Goal: Task Accomplishment & Management: Manage account settings

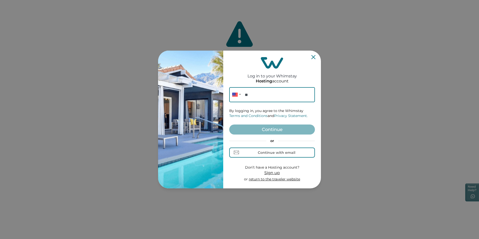
click at [261, 94] on input "**" at bounding box center [272, 94] width 86 height 15
click at [267, 96] on input "**" at bounding box center [272, 94] width 86 height 15
paste input "**********"
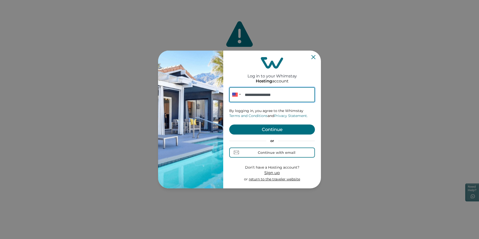
type input "**********"
click at [261, 124] on form "**********" at bounding box center [272, 134] width 86 height 95
click at [261, 129] on button "Continue" at bounding box center [272, 130] width 86 height 10
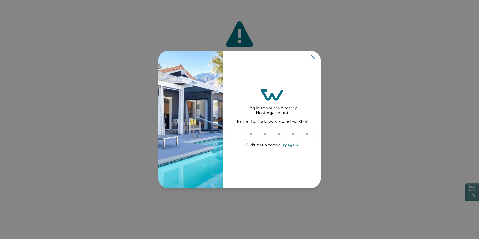
type input "*"
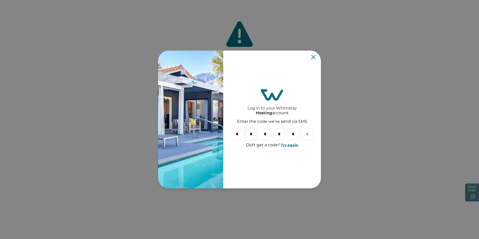
type input "*"
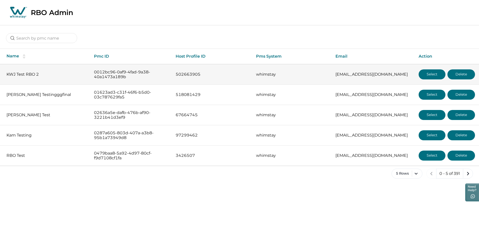
click at [420, 74] on button "Select" at bounding box center [432, 74] width 27 height 10
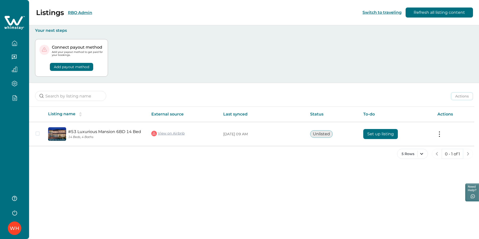
click at [12, 98] on icon "button" at bounding box center [15, 98] width 6 height 6
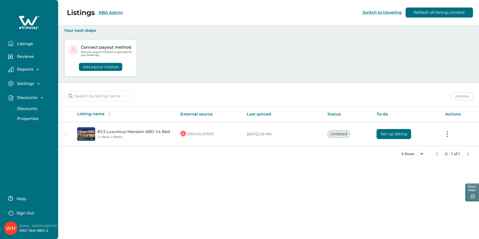
click at [21, 112] on button "Discounts" at bounding box center [35, 109] width 46 height 10
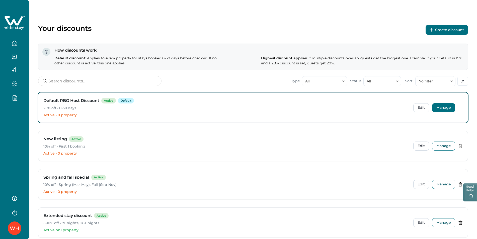
click at [436, 105] on button "Manage" at bounding box center [443, 107] width 23 height 9
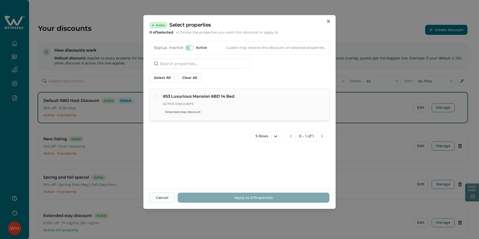
click at [161, 98] on div "#53 Luxurious Mansion 6BD 14 Bed Active Discounts Extended stay discount" at bounding box center [239, 104] width 169 height 22
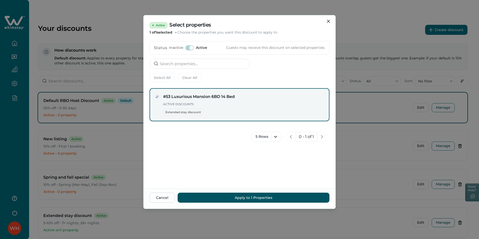
click at [158, 98] on icon at bounding box center [157, 96] width 3 height 3
click at [164, 102] on p "Active Discounts" at bounding box center [243, 104] width 161 height 5
drag, startPoint x: 163, startPoint y: 104, endPoint x: 173, endPoint y: 122, distance: 19.8
click at [164, 106] on p "Active Discounts" at bounding box center [243, 104] width 161 height 5
click at [187, 146] on div "#53 Luxurious Mansion 6BD 14 Bed Active Discounts Extended stay discount 5 Rows…" at bounding box center [240, 136] width 192 height 104
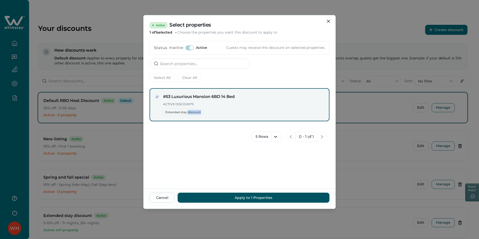
click at [187, 146] on div "#53 Luxurious Mansion 6BD 14 Bed Active Discounts Extended stay discount 5 Rows…" at bounding box center [240, 136] width 192 height 104
drag, startPoint x: 187, startPoint y: 146, endPoint x: 170, endPoint y: 104, distance: 45.5
click at [170, 104] on p "Active Discounts" at bounding box center [243, 104] width 161 height 5
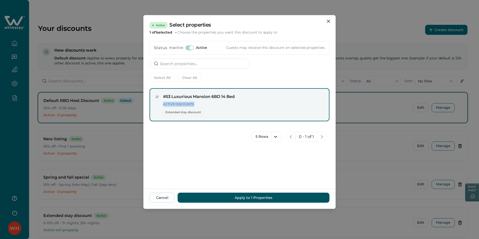
drag, startPoint x: 170, startPoint y: 104, endPoint x: 170, endPoint y: 108, distance: 4.8
click at [170, 108] on div "Active Discounts Extended stay discount" at bounding box center [243, 109] width 161 height 14
drag, startPoint x: 170, startPoint y: 108, endPoint x: 231, endPoint y: 115, distance: 61.5
click at [186, 140] on div "5 Rows 0 - 1 of 1" at bounding box center [240, 136] width 180 height 15
click at [267, 100] on div "#53 Luxurious Mansion 6BD 14 Bed Active Discounts Extended stay discount" at bounding box center [243, 105] width 161 height 22
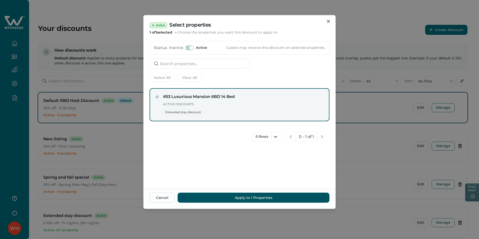
click at [267, 100] on div "#53 Luxurious Mansion 6BD 14 Bed Active Discounts Extended stay discount" at bounding box center [243, 105] width 161 height 22
drag, startPoint x: 243, startPoint y: 137, endPoint x: 257, endPoint y: 107, distance: 32.4
click at [243, 137] on div "5 Rows 0 - 1 of 1" at bounding box center [240, 136] width 180 height 15
click at [258, 102] on p "Active Discounts" at bounding box center [243, 104] width 161 height 5
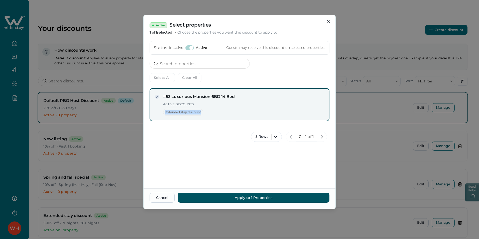
drag, startPoint x: 255, startPoint y: 108, endPoint x: 252, endPoint y: 113, distance: 6.3
click at [252, 113] on div "Active Discounts Extended stay discount" at bounding box center [243, 109] width 161 height 14
drag, startPoint x: 252, startPoint y: 113, endPoint x: 228, endPoint y: 127, distance: 27.7
click at [231, 140] on div "5 Rows 0 - 1 of 1" at bounding box center [240, 136] width 180 height 15
click at [247, 97] on h4 "#53 Luxurious Mansion 6BD 14 Bed" at bounding box center [243, 97] width 161 height 6
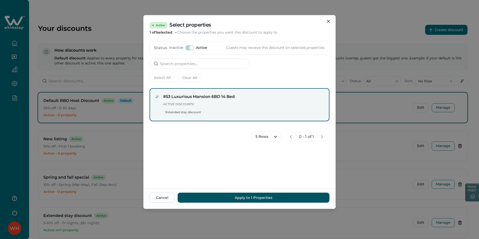
click at [247, 98] on h4 "#53 Luxurious Mansion 6BD 14 Bed" at bounding box center [243, 97] width 161 height 6
click at [231, 138] on div "5 Rows 0 - 1 of 1" at bounding box center [240, 136] width 180 height 15
click at [187, 48] on span at bounding box center [189, 47] width 9 height 5
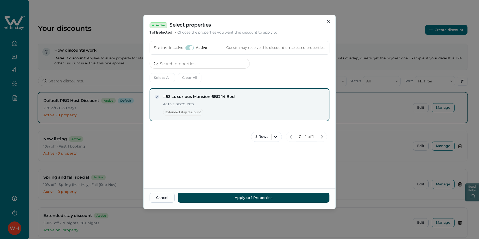
click at [253, 196] on button "Apply to 1 Properties" at bounding box center [254, 198] width 152 height 10
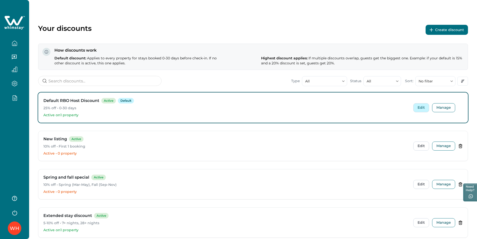
click at [421, 107] on button "Edit" at bounding box center [421, 107] width 16 height 9
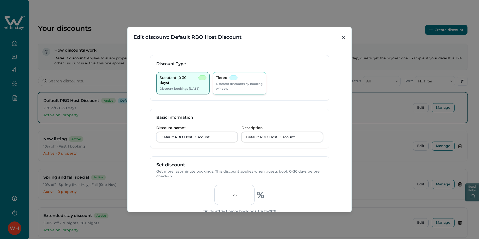
click at [238, 88] on p "Different discounts by booking window" at bounding box center [239, 86] width 47 height 10
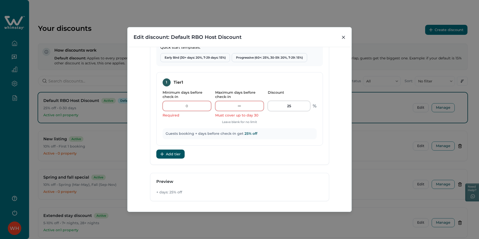
scroll to position [125, 0]
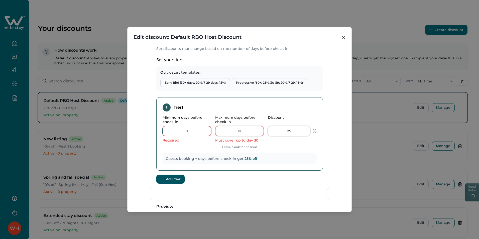
click at [192, 130] on input "Minimum days before check-in" at bounding box center [187, 131] width 49 height 10
click at [339, 73] on div "Discount Type Standard (0-30 days) Discount bookings [DATE] Tiered Different di…" at bounding box center [240, 129] width 224 height 165
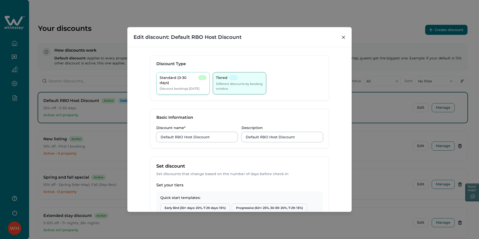
click at [181, 86] on p "Discount bookings [DATE]" at bounding box center [180, 88] width 40 height 5
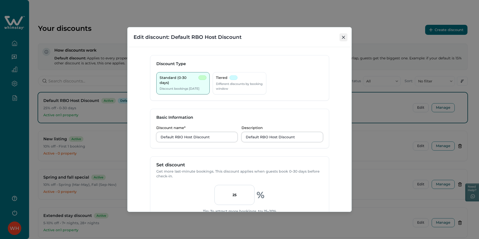
click at [345, 37] on icon "Close" at bounding box center [343, 37] width 3 height 3
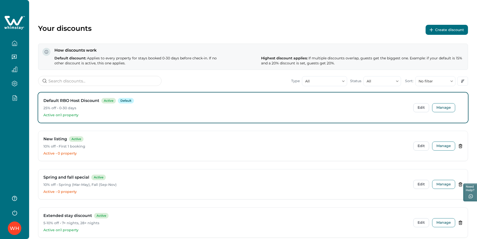
click at [452, 35] on button "Create discount" at bounding box center [446, 30] width 42 height 10
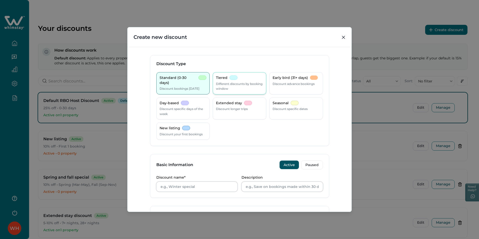
click at [232, 86] on p "Different discounts by booking window" at bounding box center [239, 86] width 47 height 10
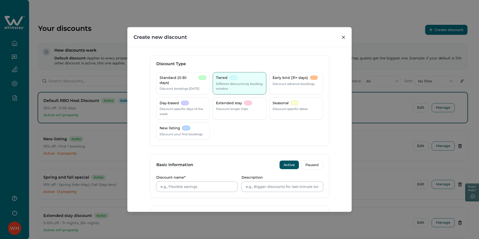
scroll to position [125, 0]
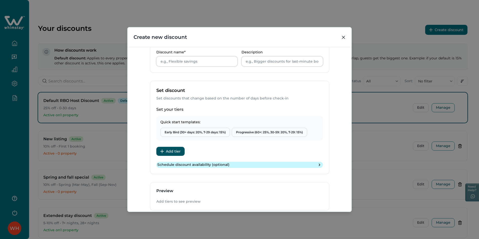
click at [225, 163] on p "Schedule discount availability (optional)" at bounding box center [193, 164] width 72 height 5
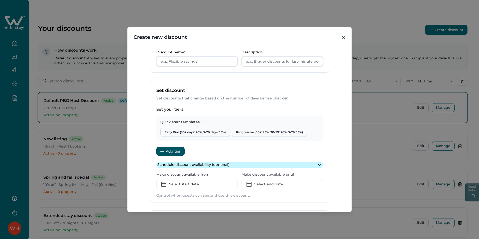
click at [225, 163] on p "Schedule discount availability (optional)" at bounding box center [193, 164] width 72 height 5
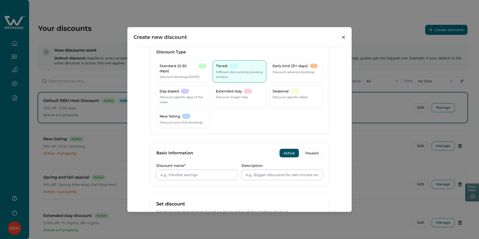
scroll to position [0, 0]
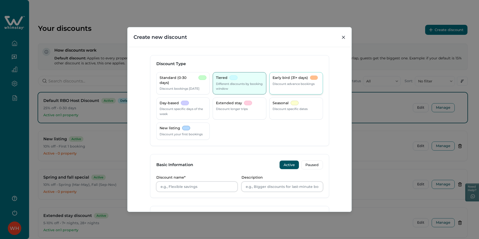
click at [289, 84] on p "Discount advance bookings" at bounding box center [294, 83] width 42 height 5
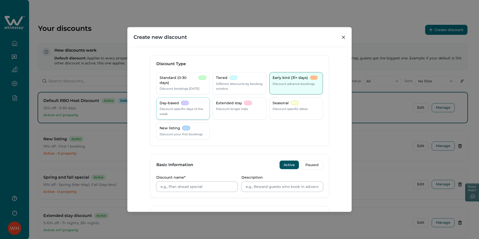
click at [174, 114] on p "Discount specific days of the week" at bounding box center [183, 111] width 47 height 10
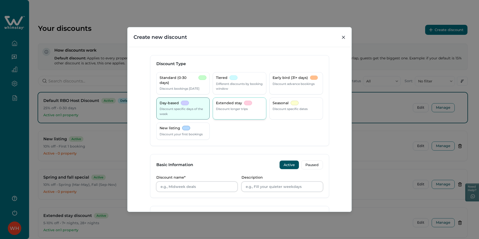
click at [228, 110] on p "Discount longer trips" at bounding box center [232, 108] width 32 height 5
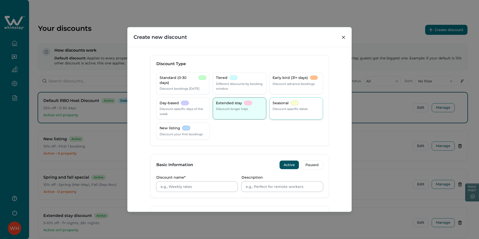
click at [283, 112] on div "Seasonal Discount specific dates" at bounding box center [296, 108] width 54 height 22
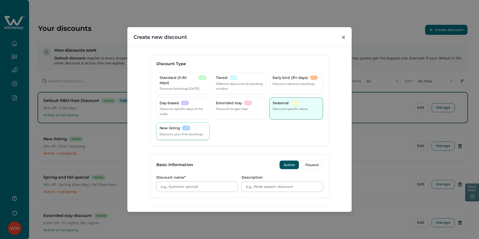
click at [187, 129] on div at bounding box center [186, 128] width 8 height 5
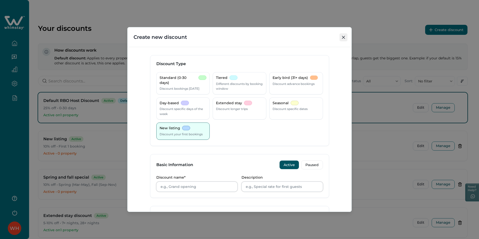
click at [346, 35] on button "Close" at bounding box center [344, 37] width 8 height 8
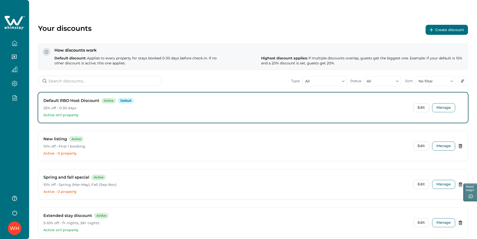
click at [15, 95] on icon "button" at bounding box center [15, 98] width 6 height 6
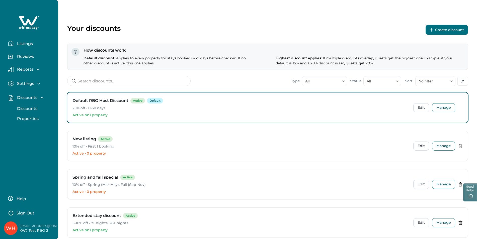
click at [32, 117] on p "Properties" at bounding box center [27, 118] width 23 height 5
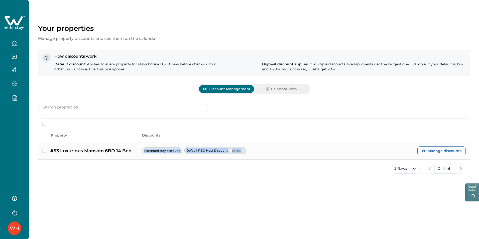
drag, startPoint x: 280, startPoint y: 158, endPoint x: 138, endPoint y: 153, distance: 141.6
click at [138, 153] on div "#53 Luxurious Mansion 6BD 14 Bed Extended stay discount Default RBO Host Discou…" at bounding box center [253, 150] width 431 height 17
drag, startPoint x: 138, startPoint y: 153, endPoint x: 74, endPoint y: 168, distance: 65.9
click at [147, 196] on div "Your properties Manage property discounts and see them on the calendar How disc…" at bounding box center [254, 119] width 450 height 239
click at [21, 97] on button "button" at bounding box center [14, 98] width 21 height 6
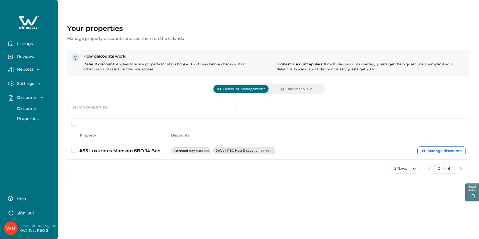
click at [24, 109] on p "Discounts" at bounding box center [27, 108] width 22 height 5
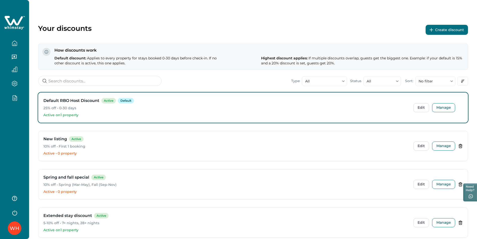
click at [452, 31] on button "Create discount" at bounding box center [446, 30] width 42 height 10
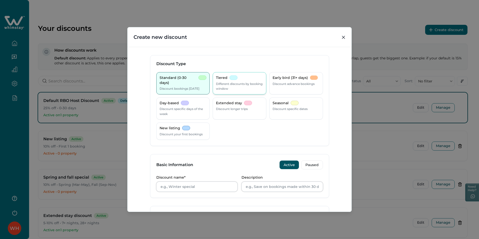
click at [235, 90] on p "Different discounts by booking window" at bounding box center [239, 86] width 47 height 10
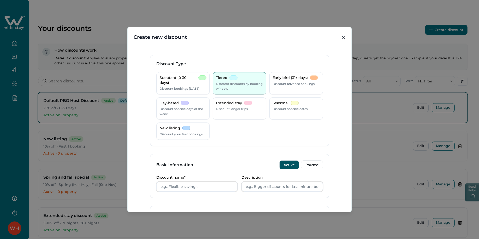
click at [339, 35] on header "Create new discount" at bounding box center [240, 37] width 224 height 20
click at [342, 35] on button "Close" at bounding box center [344, 37] width 8 height 8
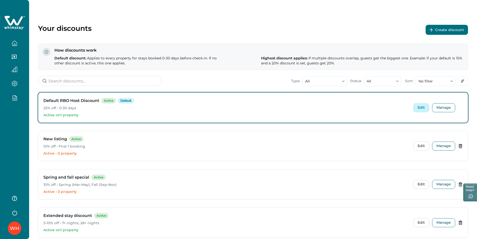
click at [418, 108] on button "Edit" at bounding box center [421, 107] width 16 height 9
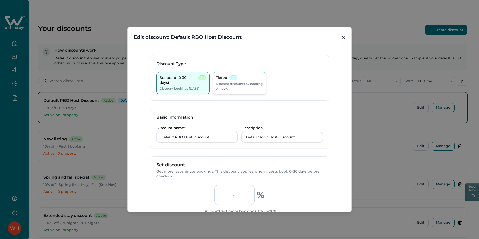
click at [233, 73] on div "Tiered Different discounts by booking window" at bounding box center [240, 83] width 54 height 22
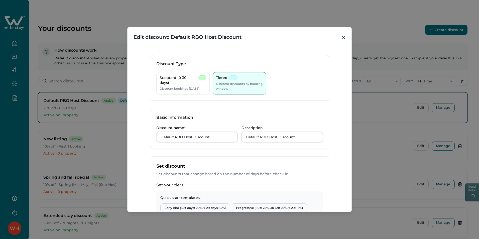
scroll to position [100, 0]
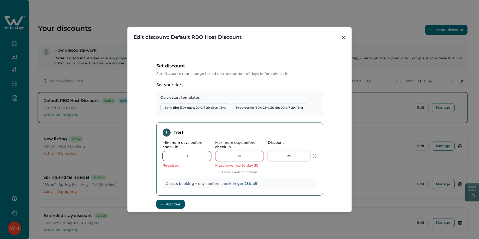
click at [185, 159] on input "Minimum days before check-in" at bounding box center [187, 156] width 49 height 10
type input "1"
click at [237, 153] on input "Maximum days before check-in" at bounding box center [239, 156] width 49 height 10
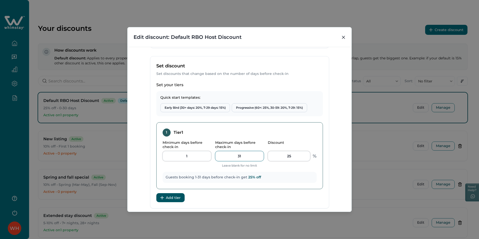
type input "31"
click at [283, 136] on div "1 Tier 1" at bounding box center [240, 133] width 154 height 8
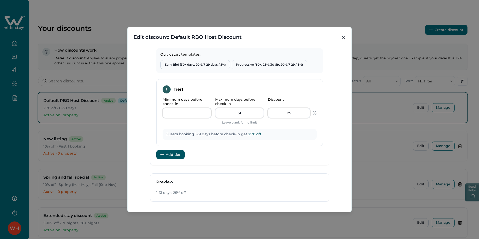
scroll to position [165, 0]
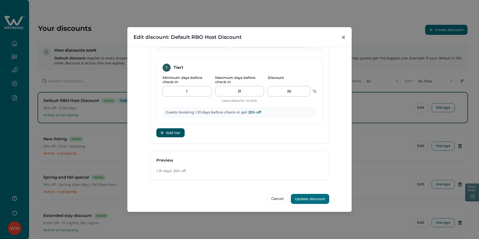
click at [314, 197] on button "Update discount" at bounding box center [310, 199] width 38 height 10
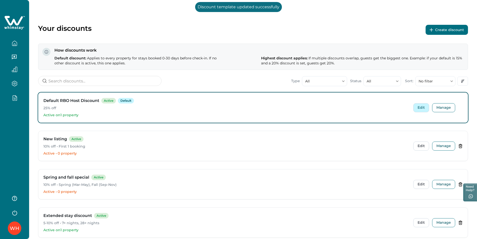
click at [421, 107] on button "Edit" at bounding box center [421, 107] width 16 height 9
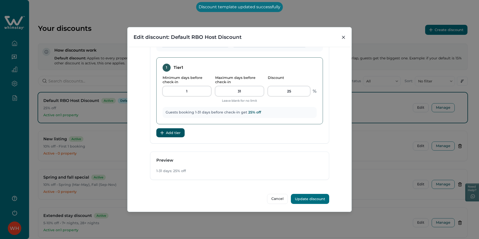
scroll to position [0, 0]
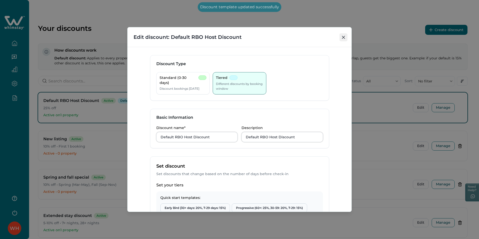
click at [345, 37] on button "Close" at bounding box center [344, 37] width 8 height 8
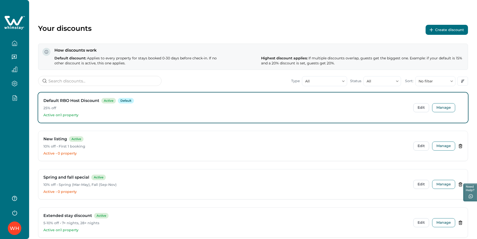
click at [440, 32] on button "Create discount" at bounding box center [446, 30] width 42 height 10
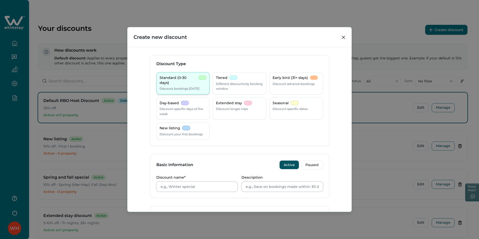
click at [208, 80] on div "Standard (0-30 days) Discount bookings [DATE]" at bounding box center [183, 83] width 54 height 22
click at [233, 86] on p "Different discounts by booking window" at bounding box center [239, 86] width 47 height 10
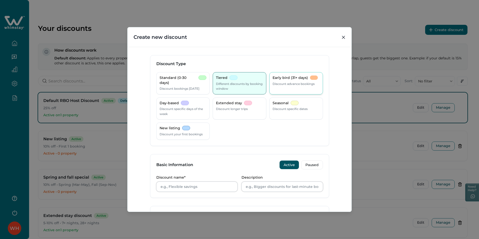
click at [281, 80] on p "Early bird (31+ days)" at bounding box center [290, 77] width 35 height 5
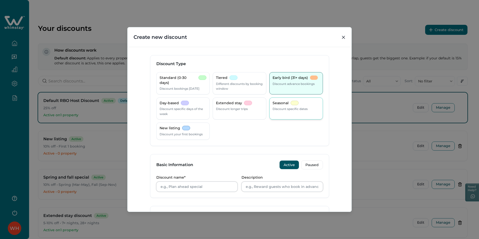
drag, startPoint x: 282, startPoint y: 110, endPoint x: 274, endPoint y: 109, distance: 7.3
click at [278, 109] on p "Discount specific dates" at bounding box center [290, 108] width 35 height 5
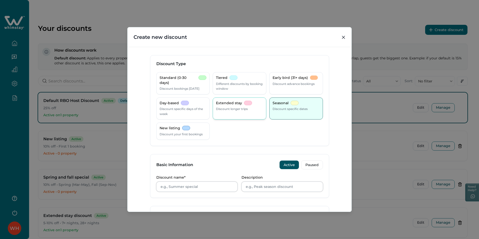
drag, startPoint x: 274, startPoint y: 109, endPoint x: 248, endPoint y: 107, distance: 26.1
click at [250, 107] on div "Extended stay Discount longer trips" at bounding box center [239, 106] width 47 height 11
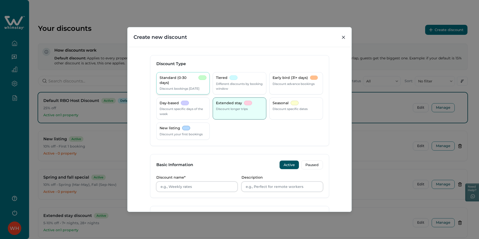
click at [193, 92] on div "Standard (0-30 days) Discount bookings [DATE]" at bounding box center [183, 83] width 54 height 22
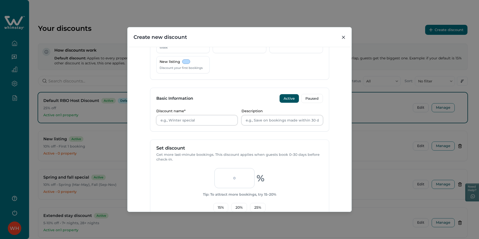
scroll to position [125, 0]
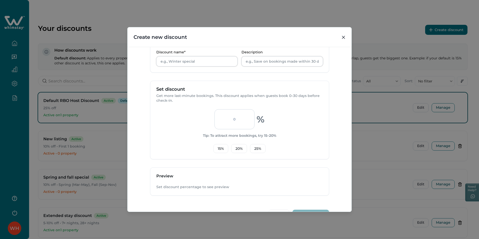
click at [241, 123] on input "number" at bounding box center [234, 119] width 40 height 20
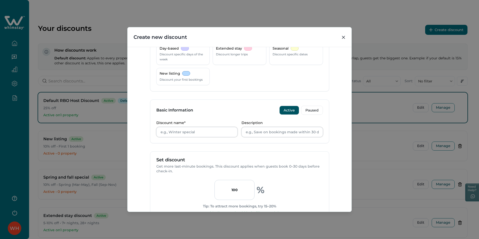
scroll to position [0, 0]
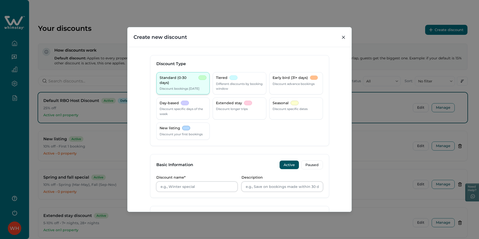
type input "100"
click at [188, 86] on p "Discount bookings [DATE]" at bounding box center [180, 88] width 40 height 5
click at [346, 39] on button "Close" at bounding box center [344, 37] width 8 height 8
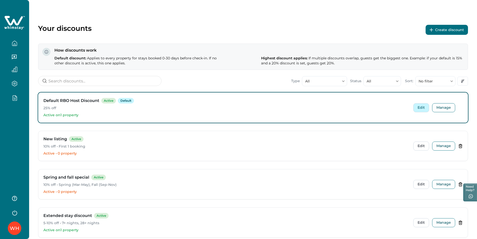
click at [422, 108] on button "Edit" at bounding box center [421, 107] width 16 height 9
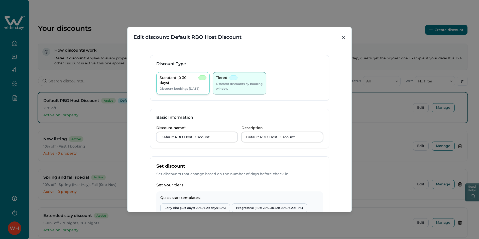
click at [179, 80] on div "Standard (0-30 days) Discount bookings [DATE]" at bounding box center [183, 83] width 47 height 16
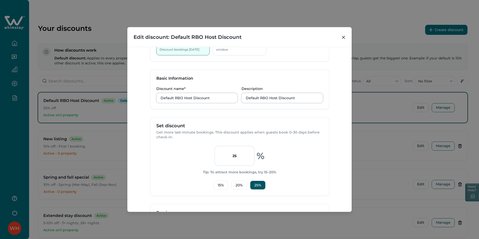
scroll to position [92, 0]
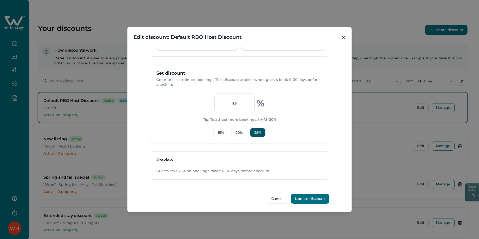
click at [229, 109] on input "25" at bounding box center [234, 103] width 40 height 20
click at [217, 136] on button "15 %" at bounding box center [220, 132] width 15 height 9
type input "15"
click at [226, 102] on input "15" at bounding box center [234, 103] width 40 height 20
